Goal: Navigation & Orientation: Find specific page/section

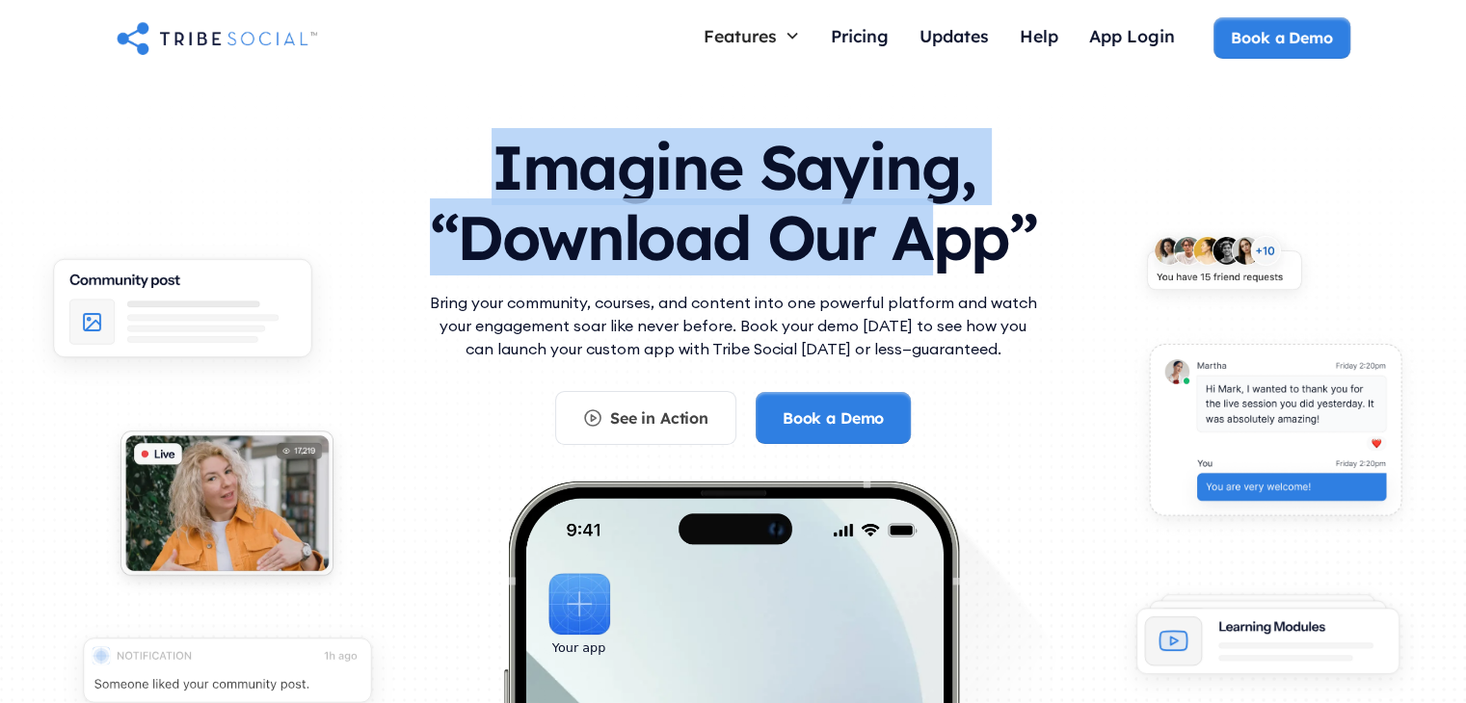
drag, startPoint x: 497, startPoint y: 172, endPoint x: 933, endPoint y: 234, distance: 440.0
click at [933, 234] on h1 "Imagine Saying, “Download Our App”" at bounding box center [733, 198] width 617 height 171
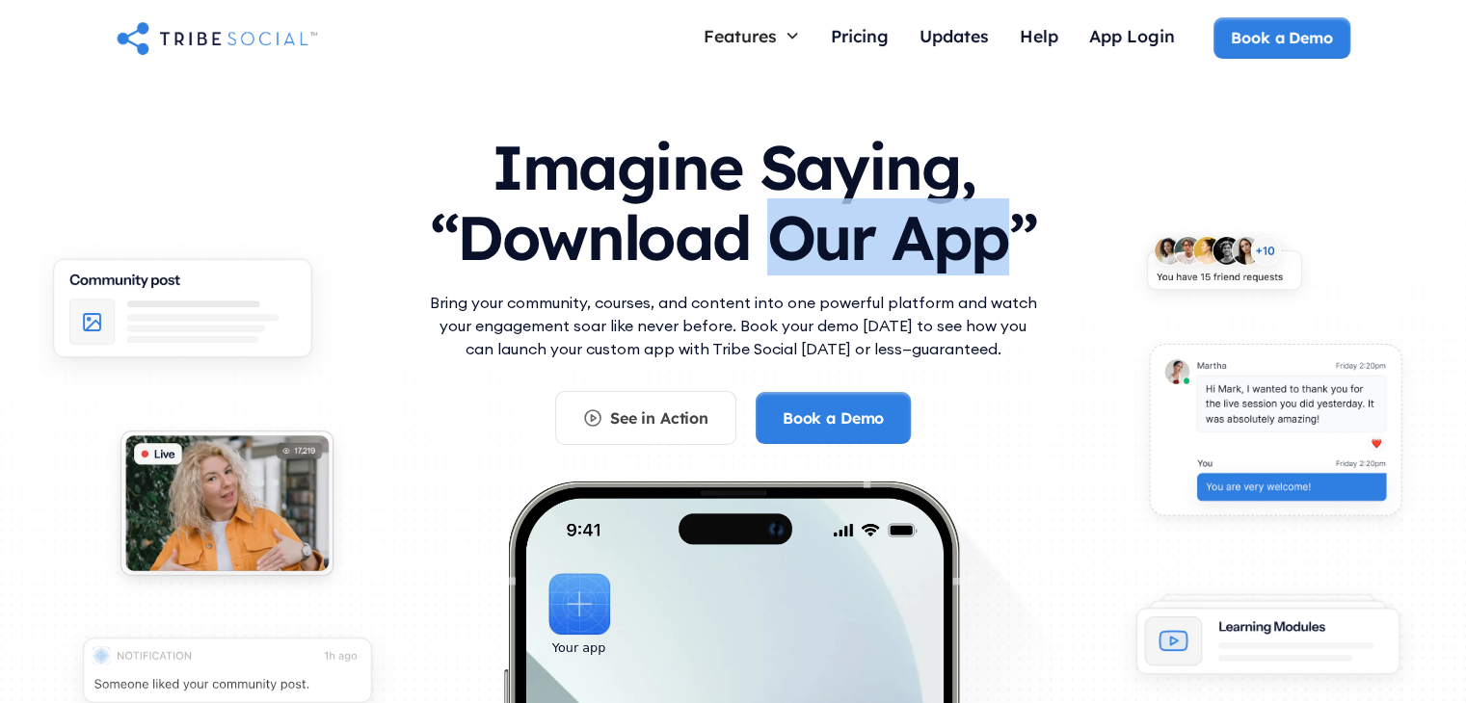
drag, startPoint x: 933, startPoint y: 234, endPoint x: 797, endPoint y: 235, distance: 135.9
click at [797, 235] on h1 "Imagine Saying, “Download Our App”" at bounding box center [733, 198] width 617 height 171
drag, startPoint x: 797, startPoint y: 235, endPoint x: 988, endPoint y: 221, distance: 191.3
click at [988, 221] on h1 "Imagine Saying, “Download Our App”" at bounding box center [733, 198] width 617 height 171
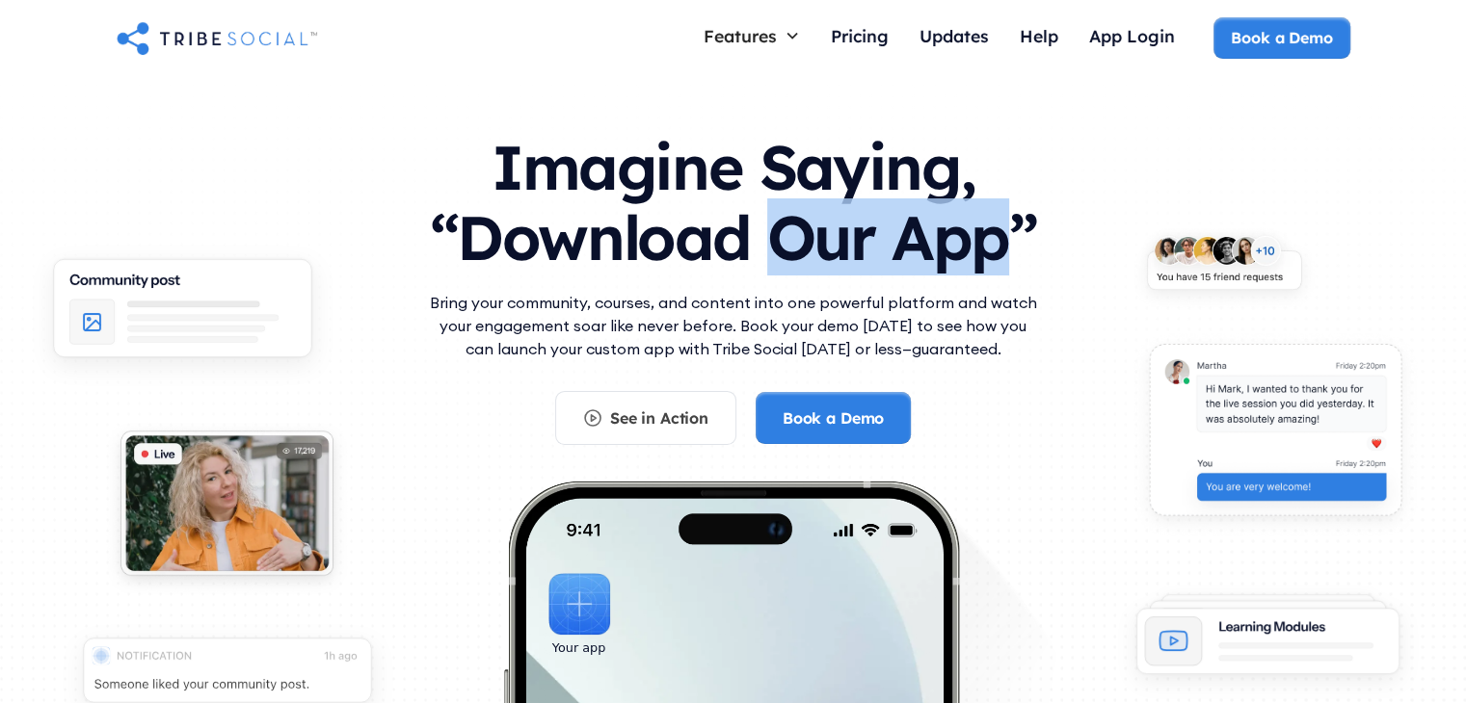
click at [988, 221] on h1 "Imagine Saying, “Download Our App”" at bounding box center [733, 198] width 617 height 171
drag, startPoint x: 988, startPoint y: 221, endPoint x: 833, endPoint y: 218, distance: 155.2
click at [833, 218] on h1 "Imagine Saying, “Download Our App”" at bounding box center [733, 198] width 617 height 171
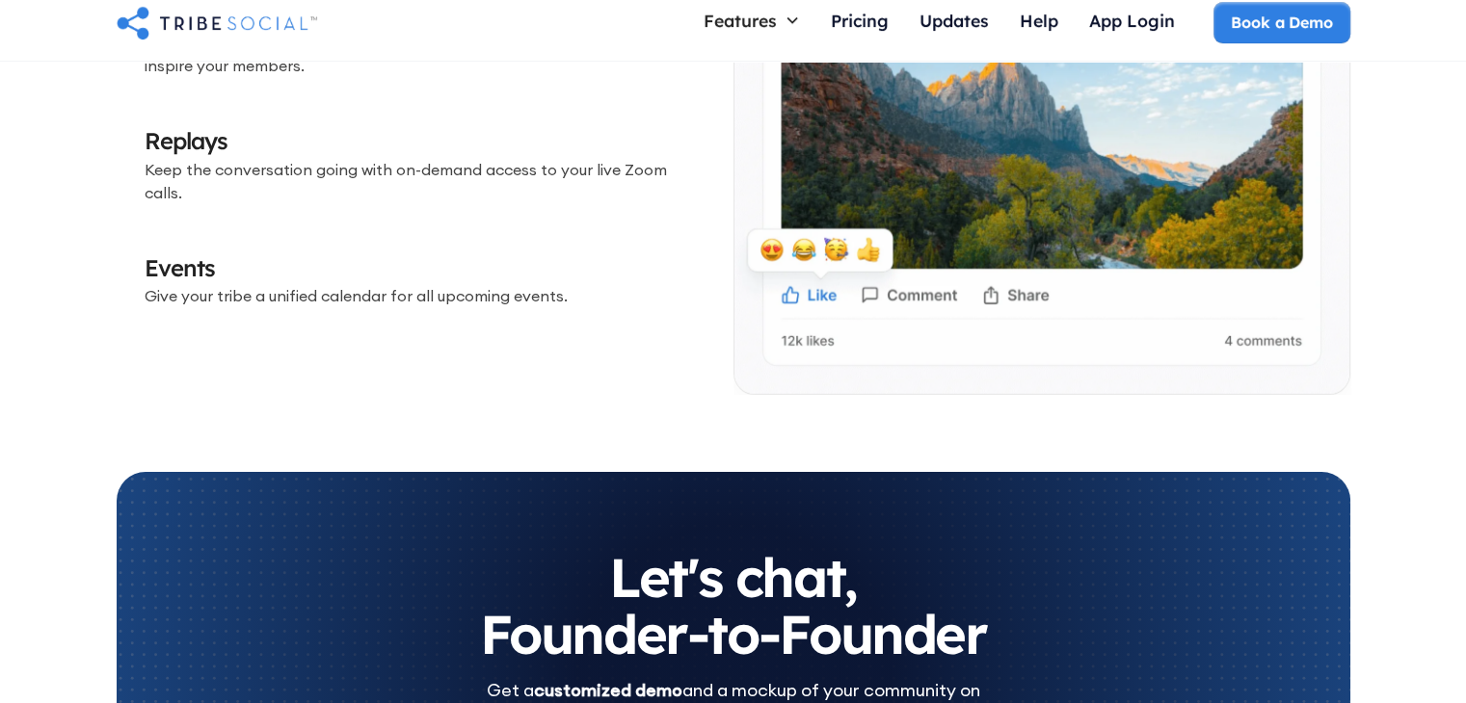
scroll to position [5989, 0]
